Goal: Task Accomplishment & Management: Manage account settings

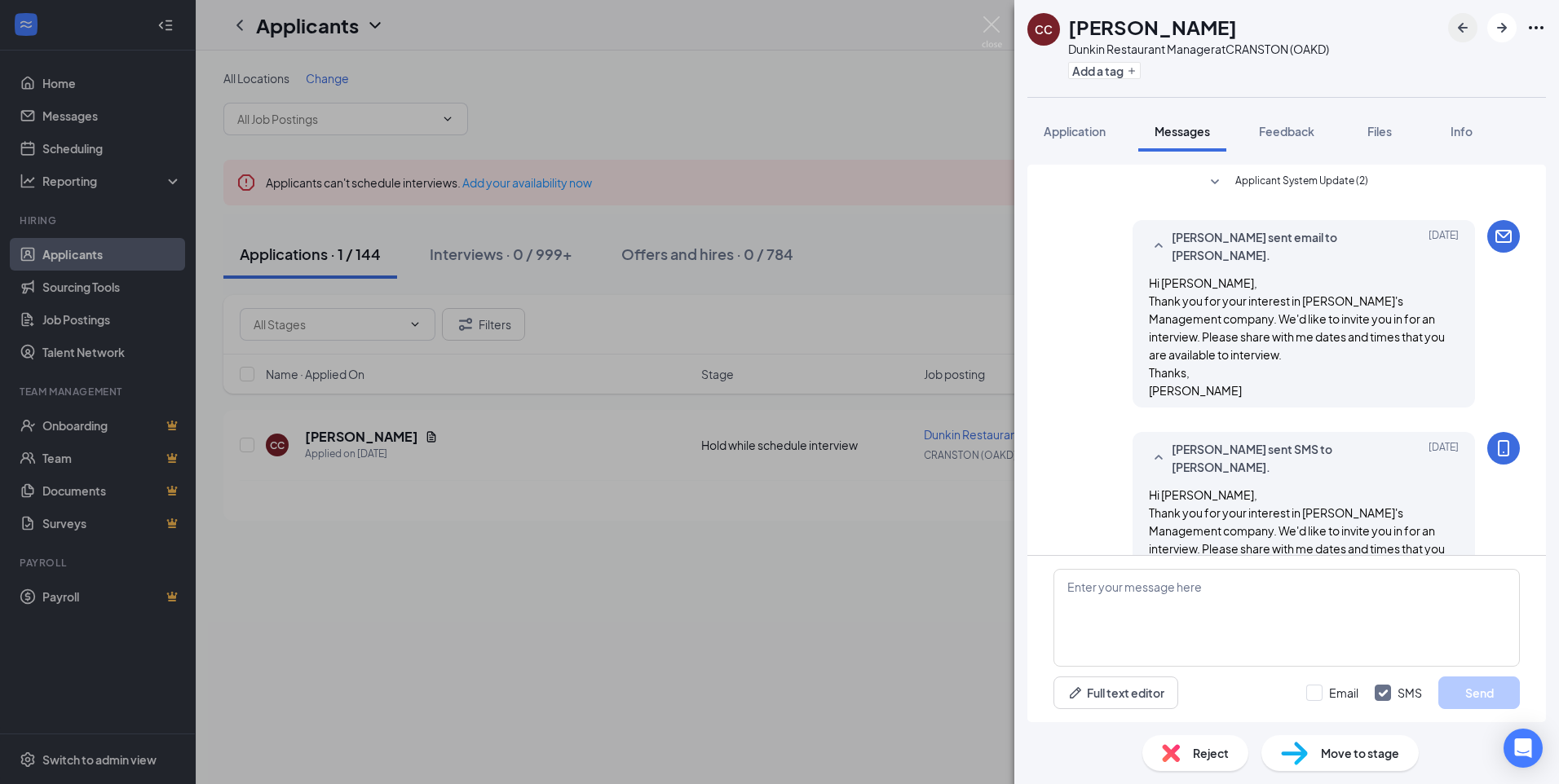
scroll to position [130, 0]
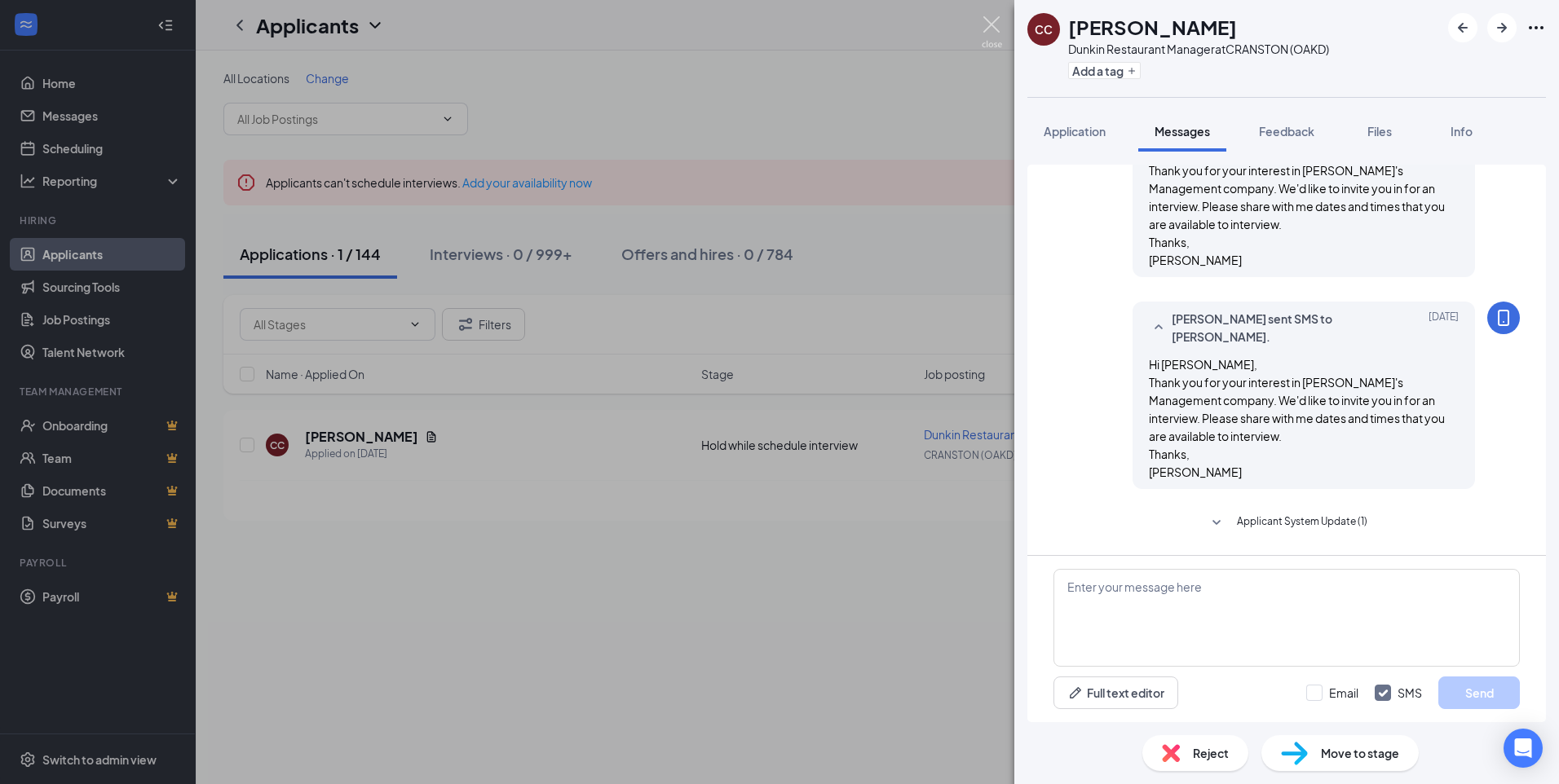
click at [986, 28] on img at bounding box center [991, 31] width 21 height 31
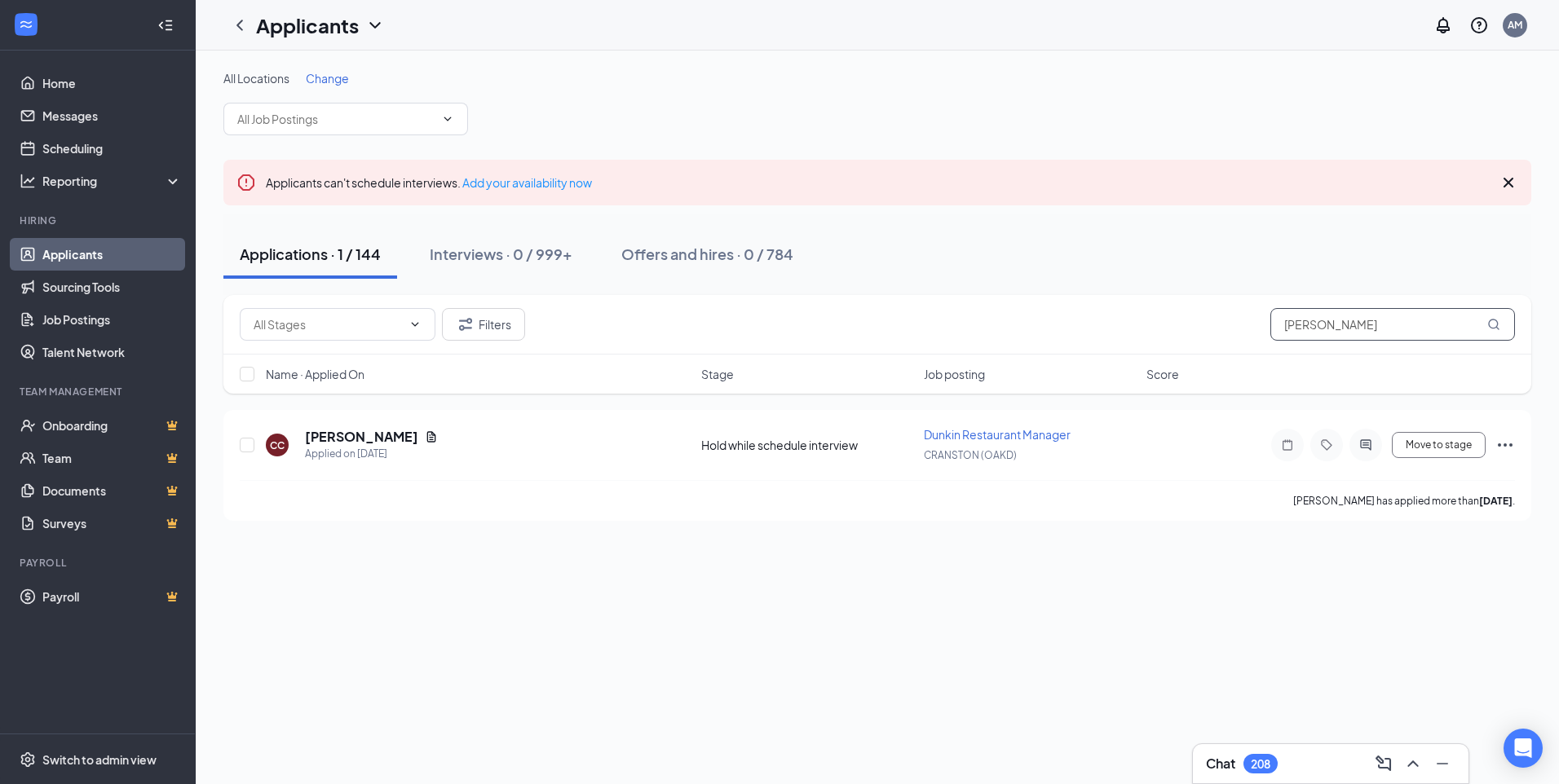
click at [1450, 330] on input "[PERSON_NAME]" at bounding box center [1393, 324] width 244 height 32
type input "[PERSON_NAME]"
click at [365, 436] on h5 "[PERSON_NAME]" at bounding box center [361, 436] width 113 height 18
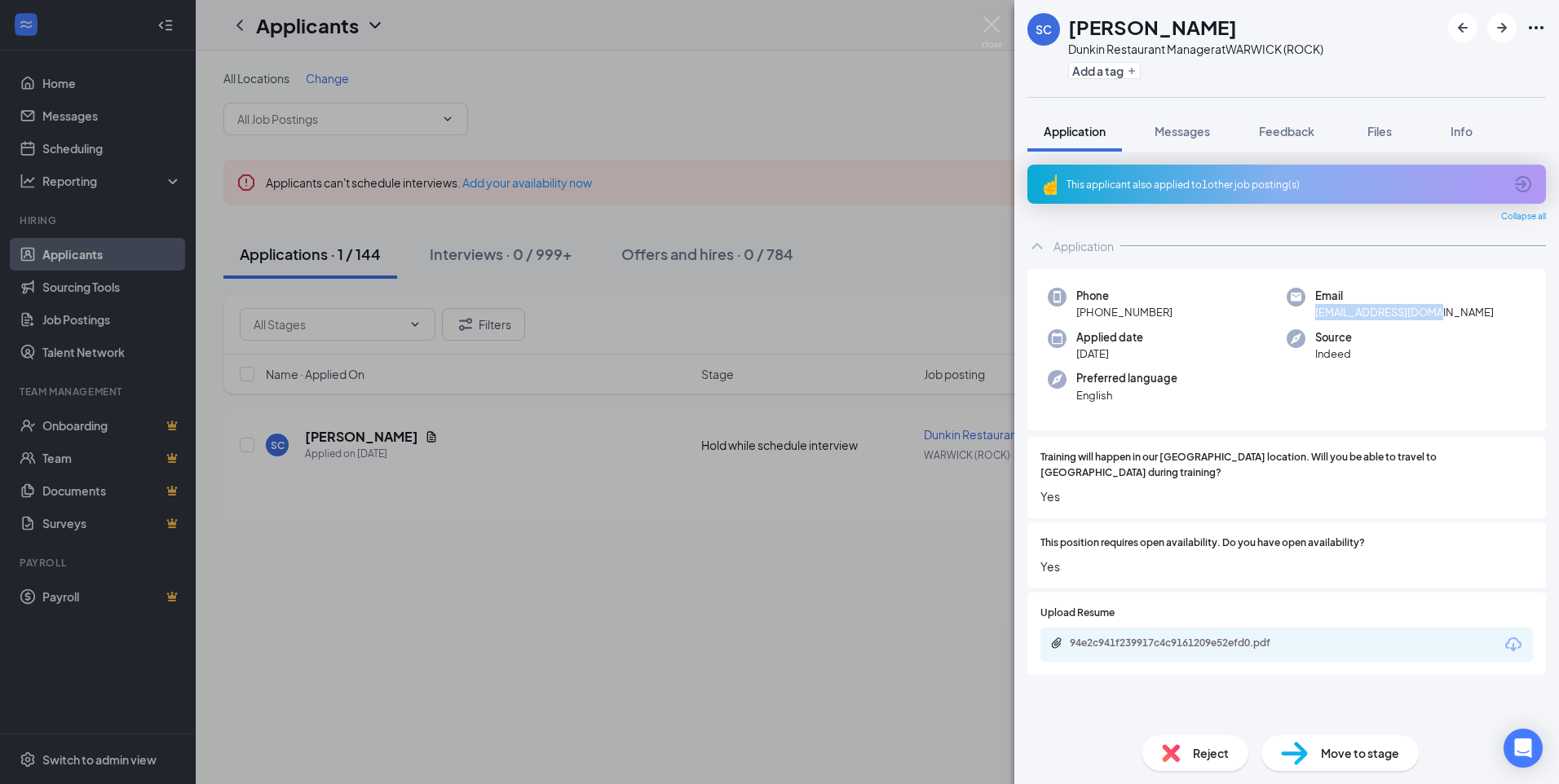
drag, startPoint x: 1450, startPoint y: 318, endPoint x: 1315, endPoint y: 321, distance: 135.0
click at [1315, 321] on div "Email [EMAIL_ADDRESS][DOMAIN_NAME]" at bounding box center [1406, 304] width 239 height 33
copy span "[EMAIL_ADDRESS][DOMAIN_NAME]"
click at [1123, 278] on div "Phone [PHONE_NUMBER] Email [EMAIL_ADDRESS][DOMAIN_NAME] Applied date [DATE] Sou…" at bounding box center [1286, 349] width 518 height 163
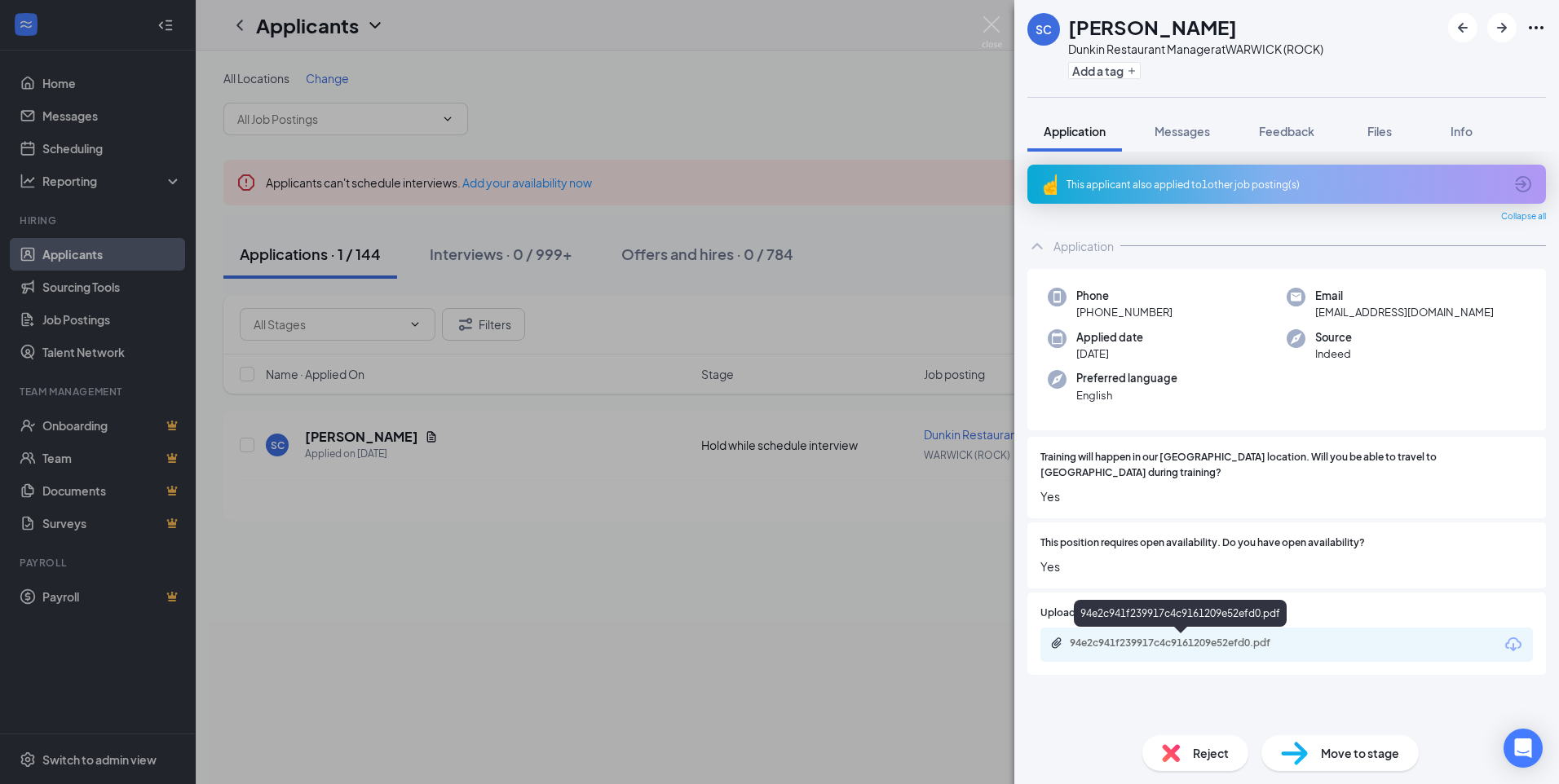
click at [1264, 647] on div "94e2c941f239917c4c9161209e52efd0.pdf" at bounding box center [1183, 643] width 228 height 13
click at [877, 90] on div "SC [PERSON_NAME] Restaurant Manager at [GEOGRAPHIC_DATA] (ROCK) Add a tag Appli…" at bounding box center [779, 392] width 1559 height 784
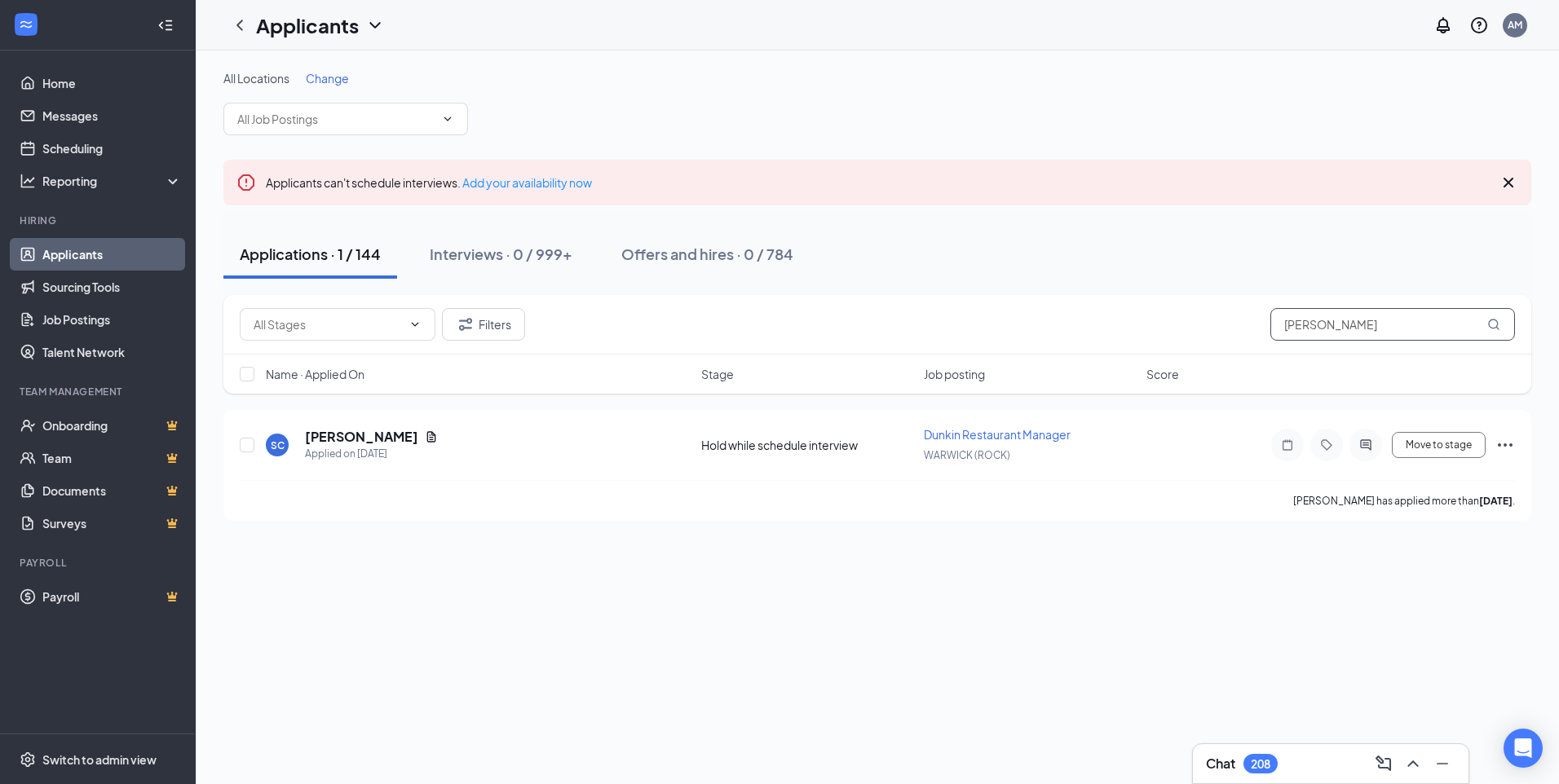
click at [1377, 324] on input "[PERSON_NAME]" at bounding box center [1393, 324] width 244 height 32
click at [698, 259] on div "Offers and hires · 0 / 784" at bounding box center [706, 253] width 172 height 21
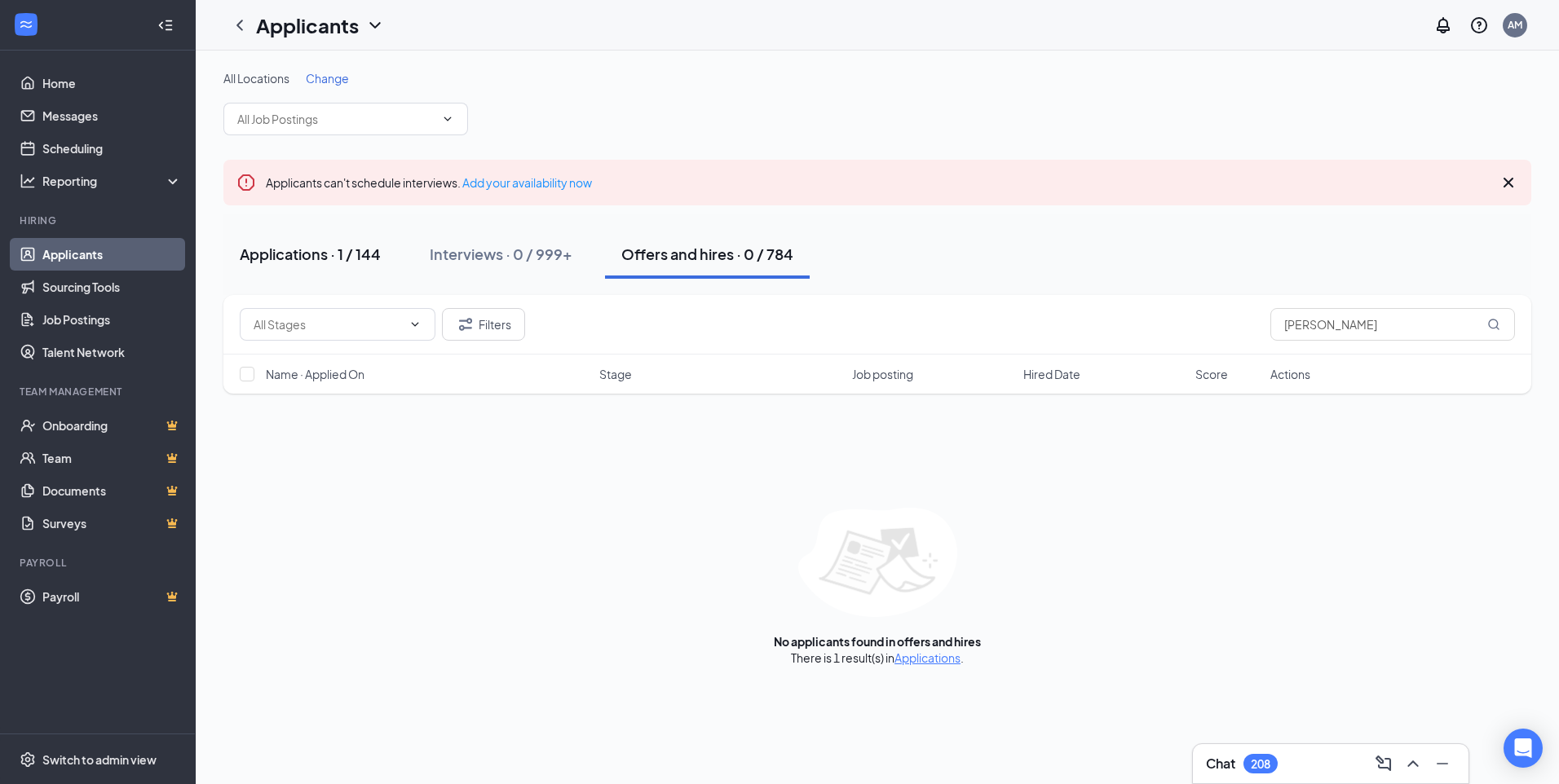
click at [293, 260] on div "Applications · 1 / 144" at bounding box center [310, 253] width 141 height 21
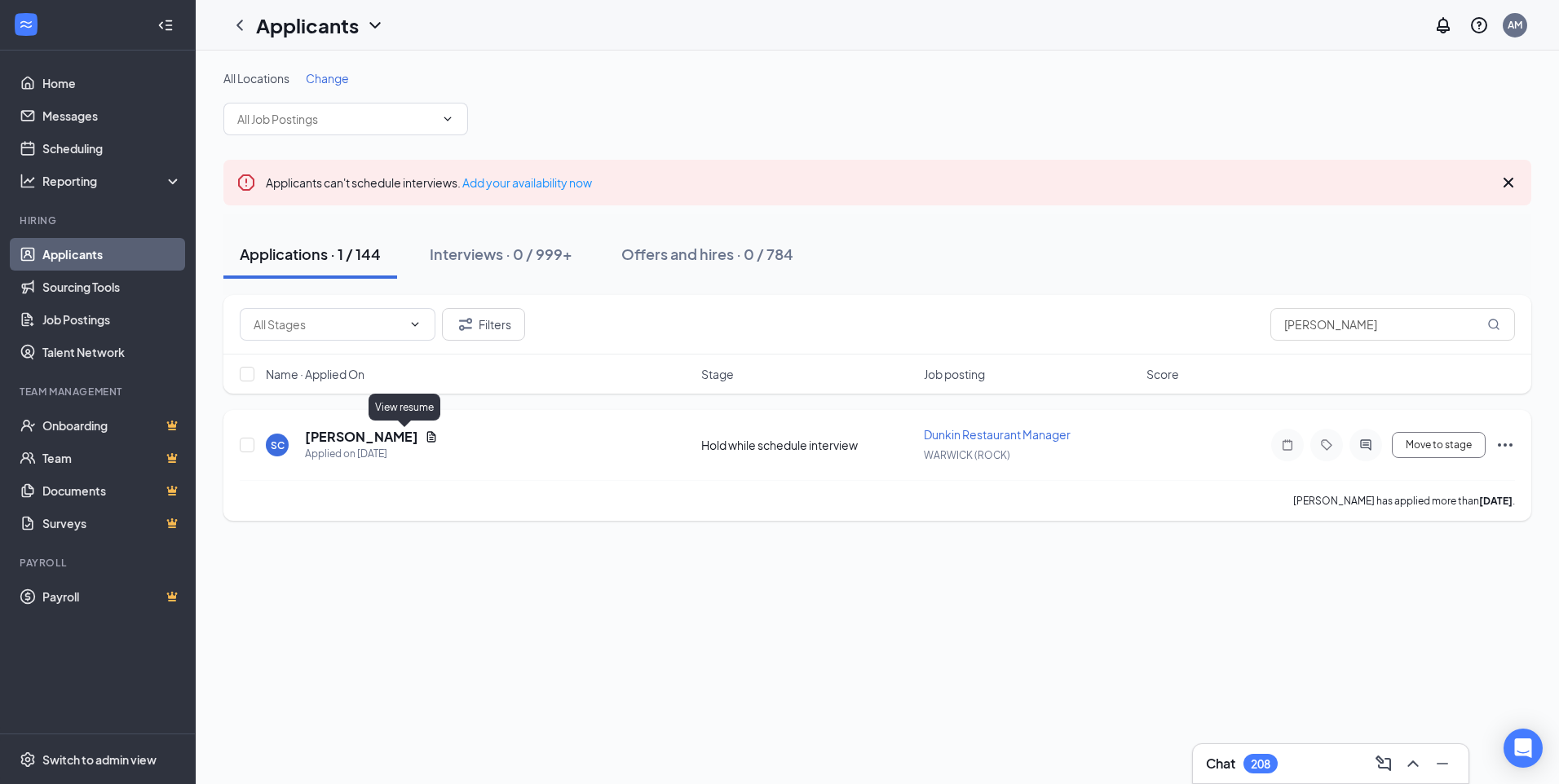
click at [425, 438] on icon "Document" at bounding box center [431, 436] width 13 height 13
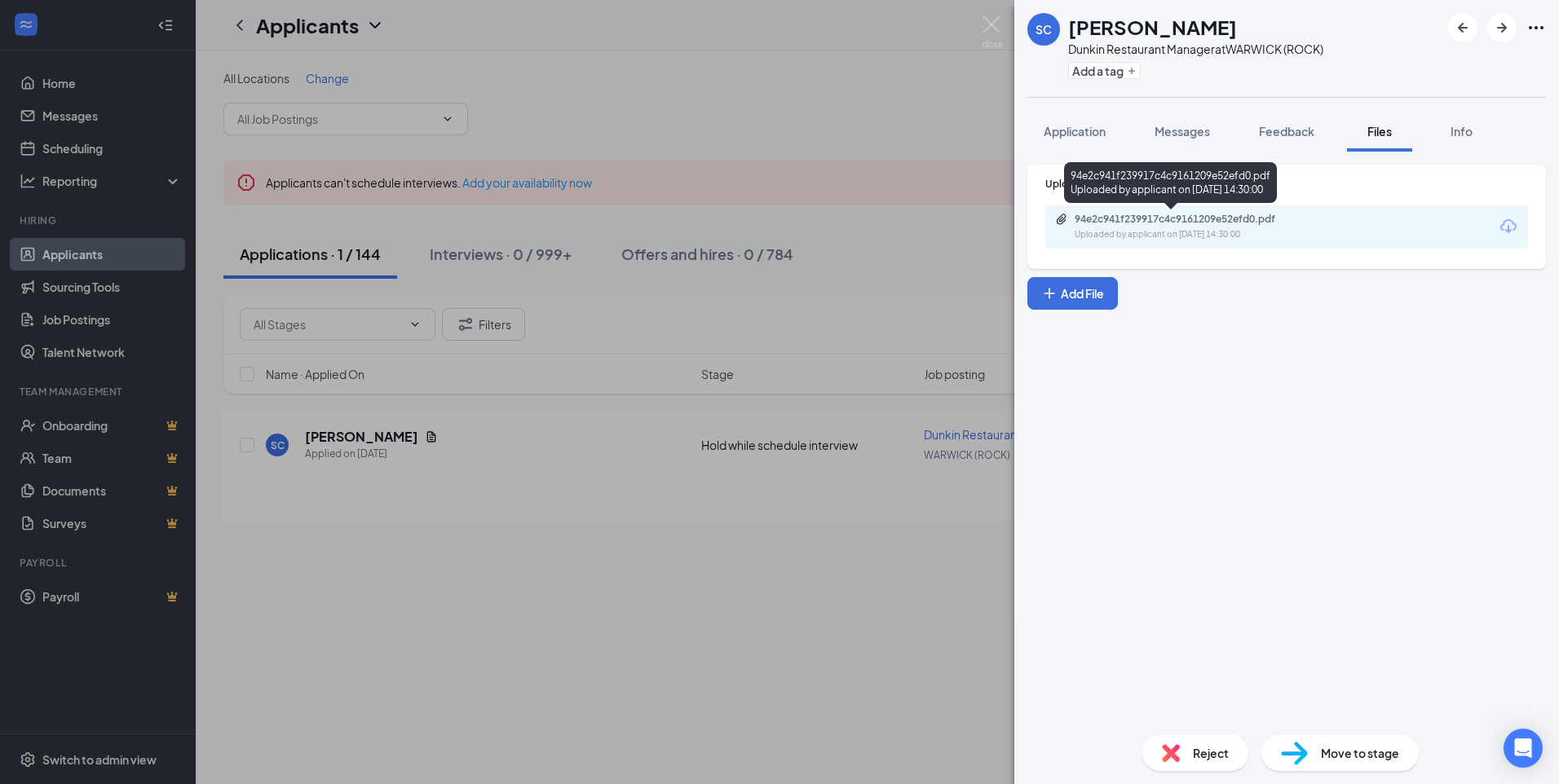
click at [1195, 226] on div "94e2c941f239917c4c9161209e52efd0.pdf Uploaded by applicant on [DATE] 14:30:00" at bounding box center [1187, 227] width 264 height 29
click at [915, 117] on div "SC [PERSON_NAME] Restaurant Manager at [GEOGRAPHIC_DATA] (ROCK) Add a tag Appli…" at bounding box center [779, 392] width 1559 height 784
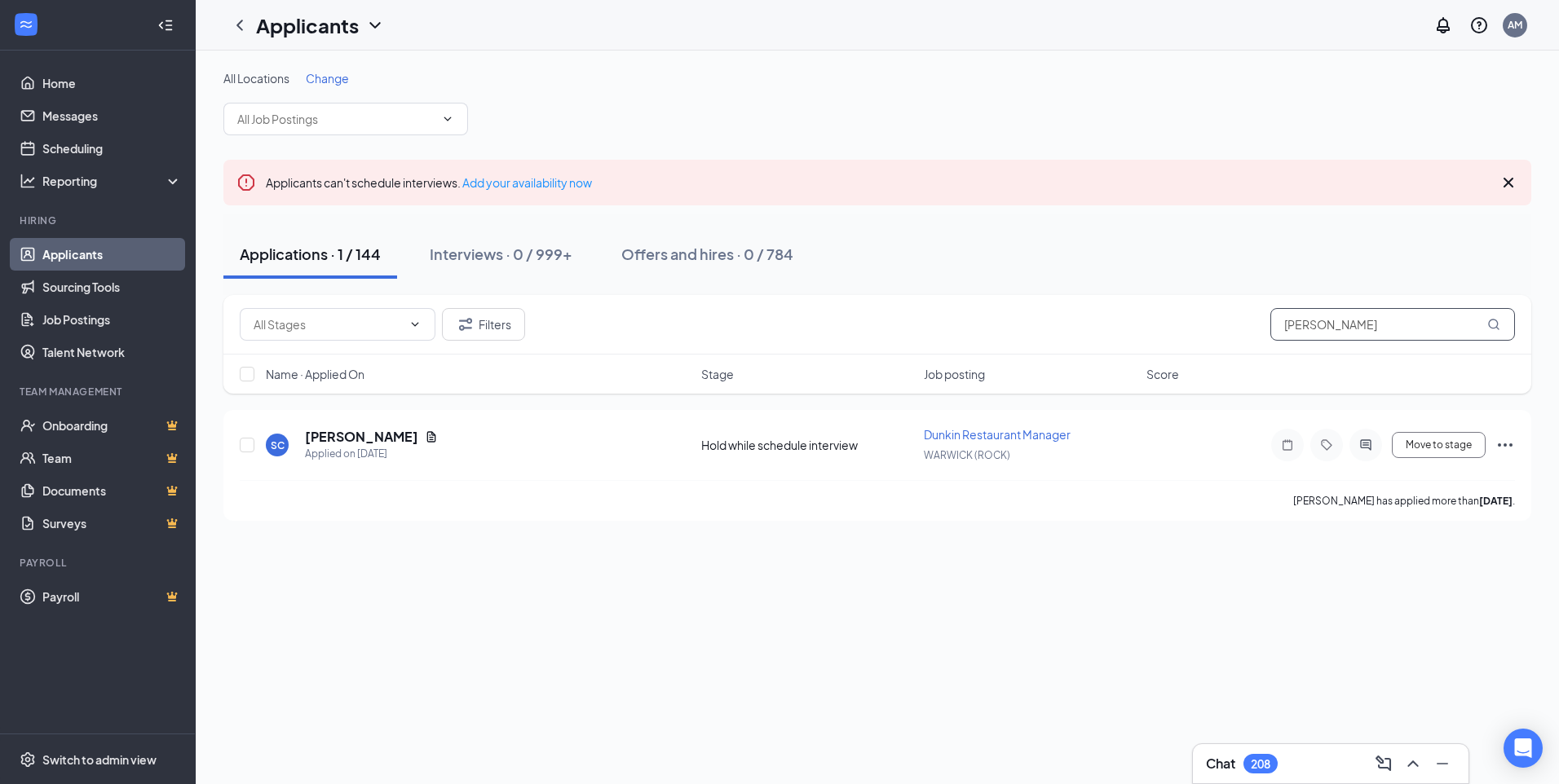
click at [1386, 321] on input "[PERSON_NAME]" at bounding box center [1393, 324] width 244 height 32
click at [1492, 323] on icon "MagnifyingGlass" at bounding box center [1493, 324] width 13 height 13
click at [351, 440] on h5 "[PERSON_NAME]" at bounding box center [361, 436] width 113 height 18
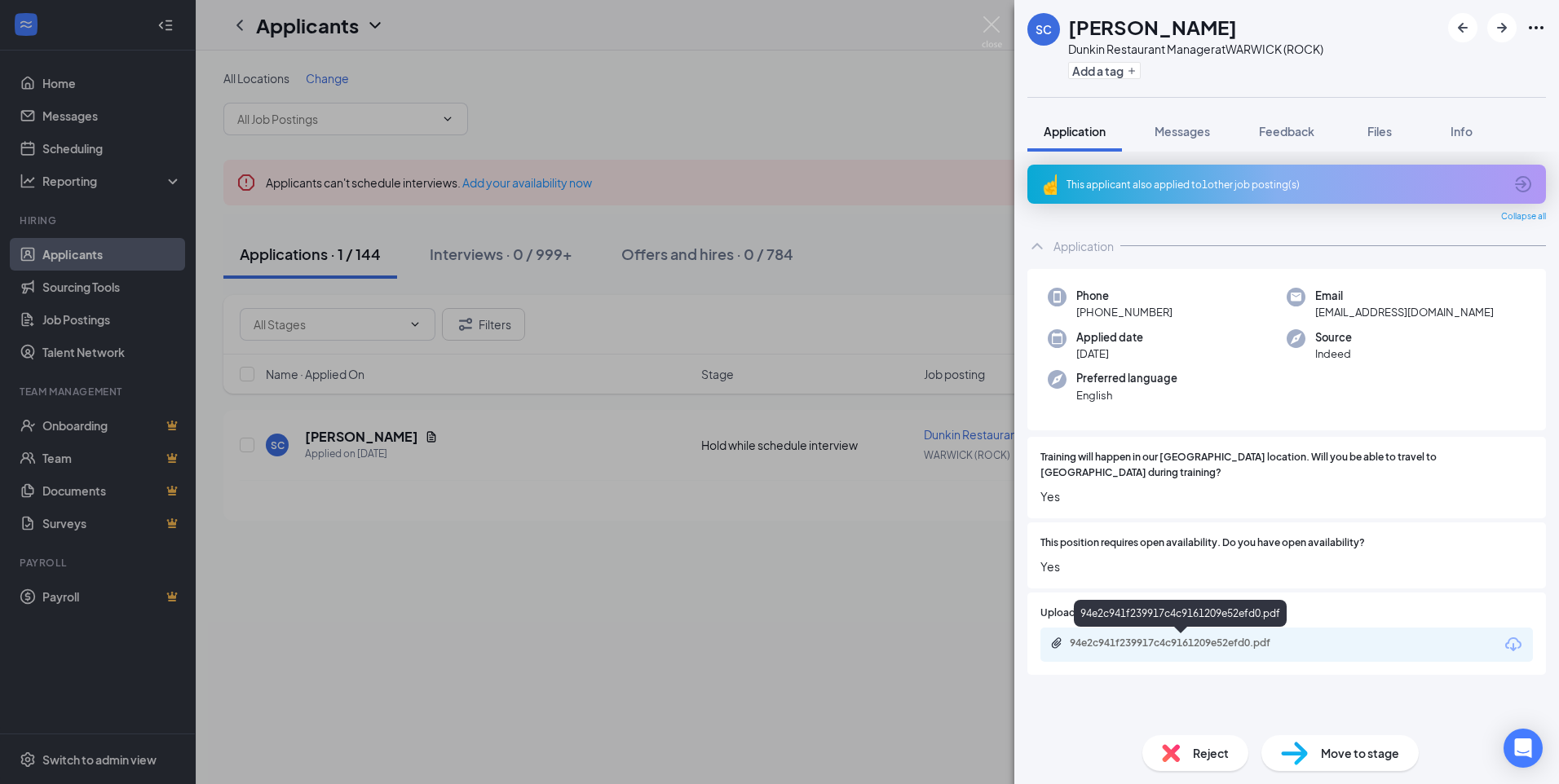
click at [1115, 644] on div "94e2c941f239917c4c9161209e52efd0.pdf" at bounding box center [1183, 643] width 228 height 13
